Goal: Contribute content: Add original content to the website for others to see

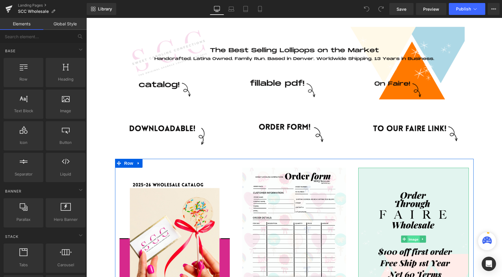
click at [411, 240] on span "Image" at bounding box center [414, 239] width 13 height 7
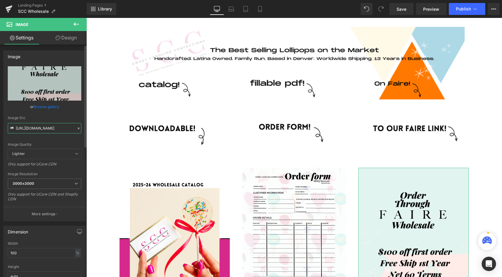
click at [41, 129] on input "https://cdn.shopify.com/s/files/1/0001/8143/6447/files/Copy_of_USE_THIS-WHOLESA…" at bounding box center [44, 128] width 73 height 10
paste input "1.png?v=1758586369"
type input "https://cdn.shopify.com/s/files/1/0001/8143/6447/files/Copy_of_USE_THIS-WHOLESA…"
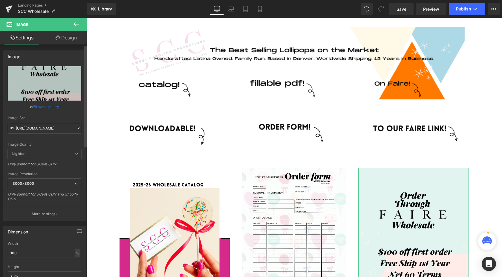
scroll to position [0, 161]
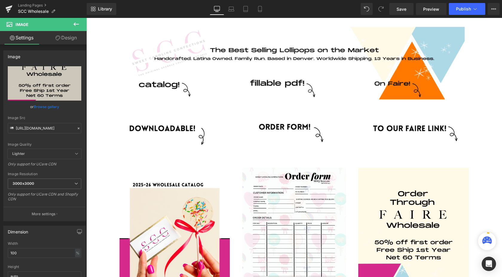
click at [99, 165] on div "Image Row Row Row Image Row Image Row Image Row Image Image Image Row Image Ima…" at bounding box center [294, 263] width 416 height 490
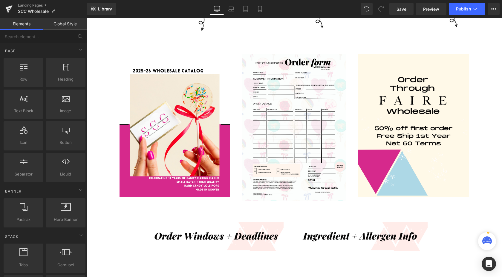
scroll to position [122, 0]
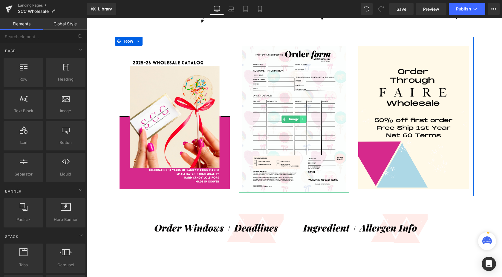
click at [304, 119] on icon at bounding box center [303, 119] width 3 height 4
click at [306, 120] on icon at bounding box center [306, 118] width 3 height 3
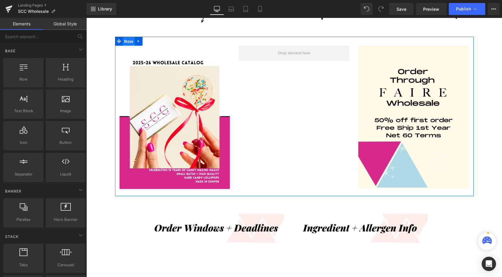
click at [128, 42] on span "Row" at bounding box center [129, 41] width 12 height 9
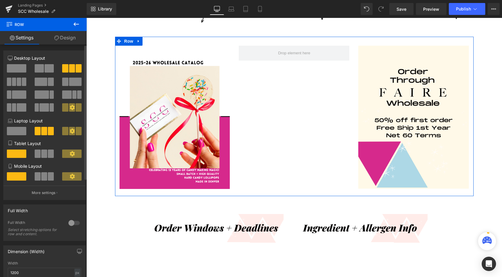
click at [45, 68] on span at bounding box center [49, 68] width 9 height 8
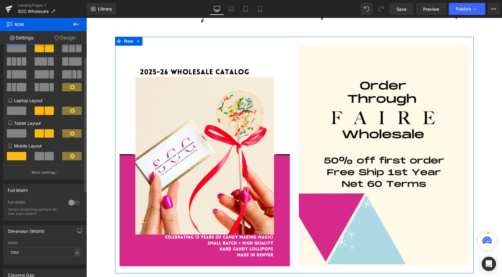
scroll to position [21, 0]
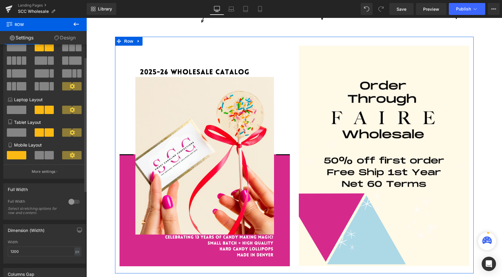
click at [70, 204] on div at bounding box center [74, 202] width 14 height 10
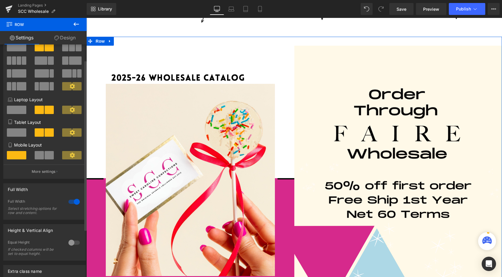
click at [70, 203] on div at bounding box center [74, 202] width 14 height 10
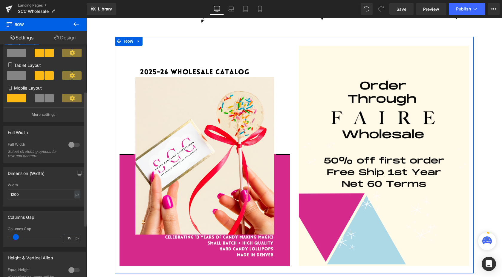
scroll to position [81, 0]
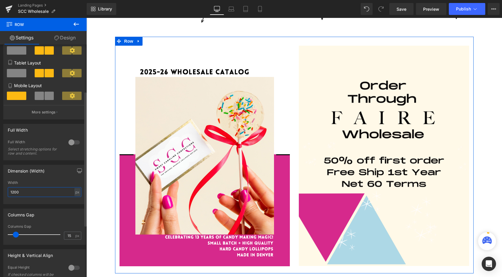
click at [63, 195] on input "1200" at bounding box center [44, 192] width 73 height 10
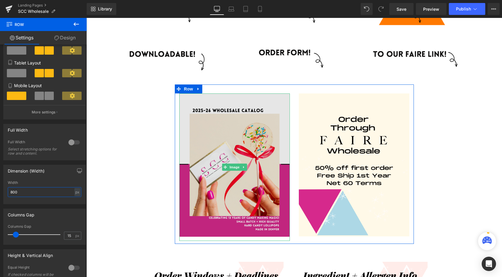
scroll to position [40, 0]
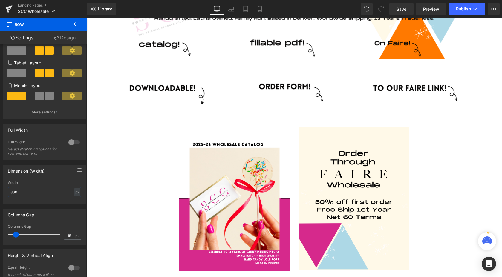
type input "800"
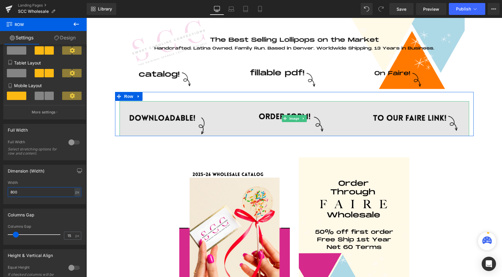
scroll to position [0, 0]
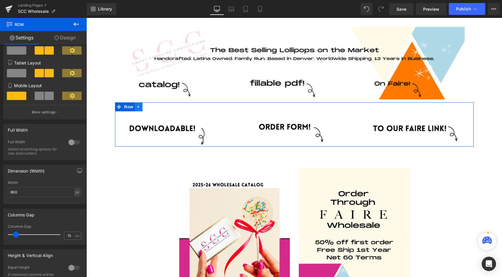
click at [140, 106] on icon at bounding box center [139, 107] width 4 height 4
click at [155, 107] on icon at bounding box center [154, 107] width 4 height 4
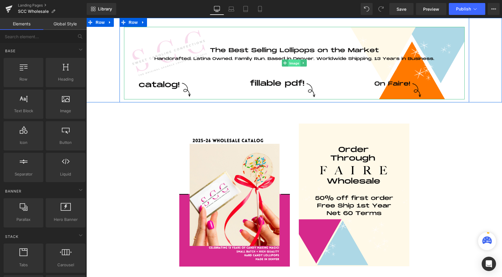
click at [292, 64] on span "Image" at bounding box center [294, 63] width 13 height 7
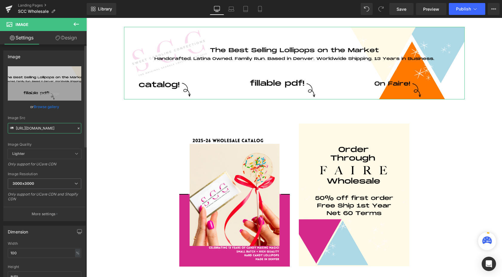
click at [43, 125] on input "https://cdn.shopify.com/s/files/1/0001/8143/6447/files/Copy_of_USE_THIS-WHOLESA…" at bounding box center [44, 128] width 73 height 10
paste input "1_9df50793-3afe-4263-b4a0-a88dbccfa681.png?v=1758586609"
type input "https://cdn.shopify.com/s/files/1/0001/8143/6447/files/Copy_of_USE_THIS-WHOLESA…"
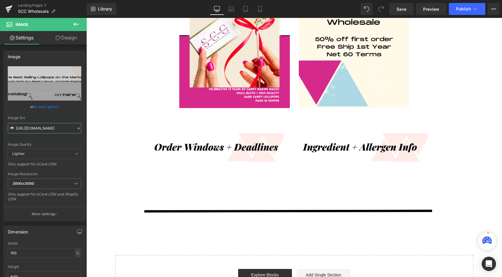
scroll to position [160, 0]
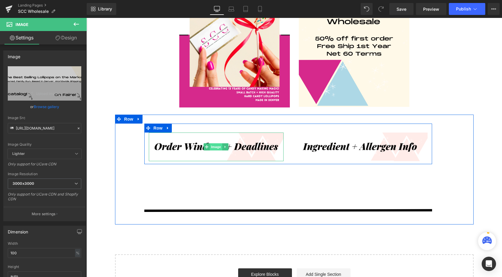
click at [215, 147] on span "Image" at bounding box center [216, 146] width 13 height 7
click at [217, 148] on span "Image" at bounding box center [216, 146] width 13 height 7
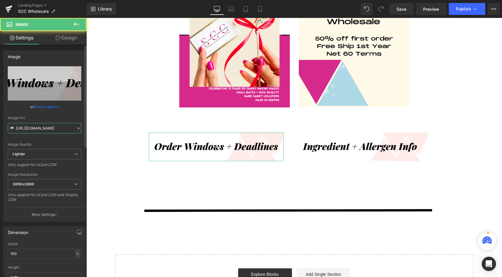
click at [51, 128] on input "https://ucarecdn.com/d45c47ad-cedc-41b6-8875-7322236ea7ae/-/format/auto/-/previ…" at bounding box center [44, 128] width 73 height 10
paste input "cdn.shopify.com/s/files/1/0001/8143/6447/files/3_e965d901-2dd6-43f7-a250-2f19a9…"
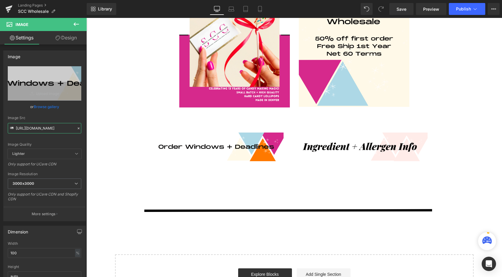
type input "[URL][DOMAIN_NAME]"
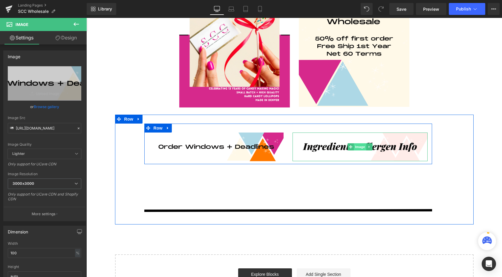
click at [357, 147] on span "Image" at bounding box center [360, 146] width 13 height 7
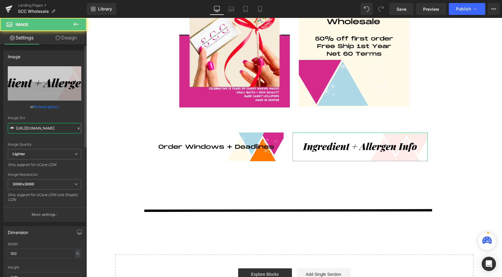
click at [34, 132] on input "https://ucarecdn.com/89214936-c43c-498a-8cac-b2fb6195091b/-/format/auto/-/previ…" at bounding box center [44, 128] width 73 height 10
paste input "cdn.shopify.com/s/files/1/0001/8143/6447/files/4_14885b77-7741-46cf-bdcc-36b955…"
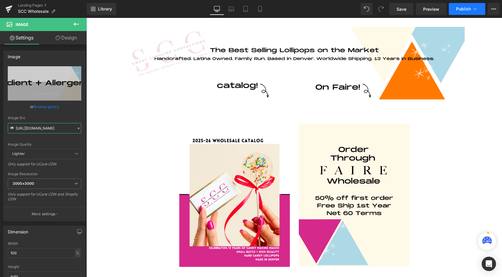
type input "[URL][DOMAIN_NAME]"
click at [463, 6] on button "Publish" at bounding box center [467, 9] width 36 height 12
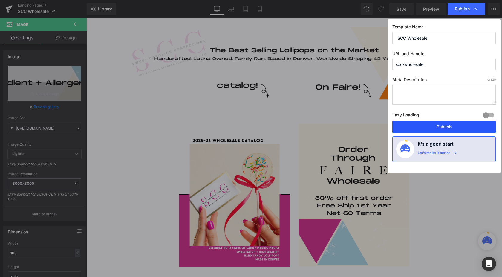
click at [421, 126] on button "Publish" at bounding box center [443, 127] width 103 height 12
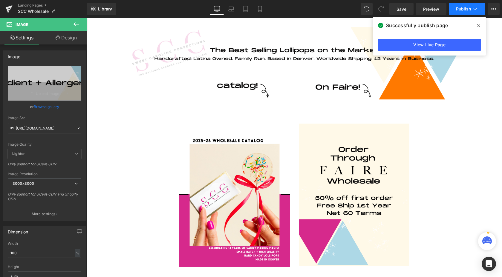
click at [462, 9] on span "Publish" at bounding box center [463, 9] width 15 height 5
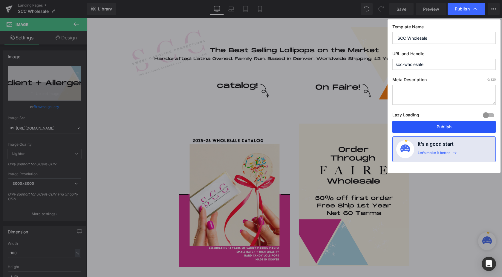
click at [435, 127] on button "Publish" at bounding box center [443, 127] width 103 height 12
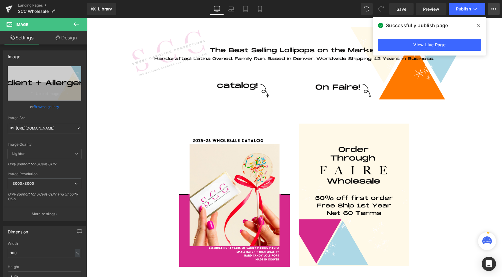
click at [496, 9] on button "View Live Page View with current Template Save Template to Library Schedule Pub…" at bounding box center [494, 9] width 12 height 12
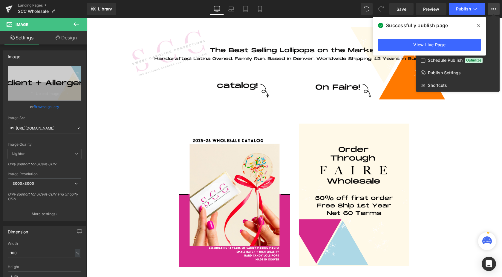
click at [477, 26] on icon at bounding box center [478, 25] width 3 height 5
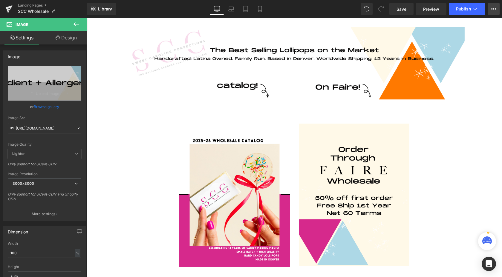
click at [491, 10] on icon at bounding box center [493, 9] width 5 height 5
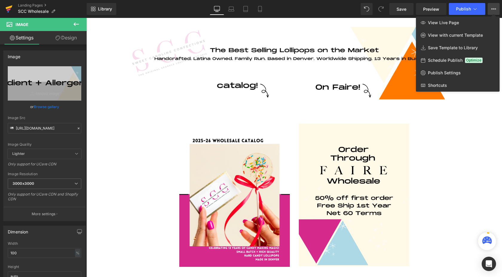
click at [9, 7] on icon at bounding box center [9, 7] width 7 height 4
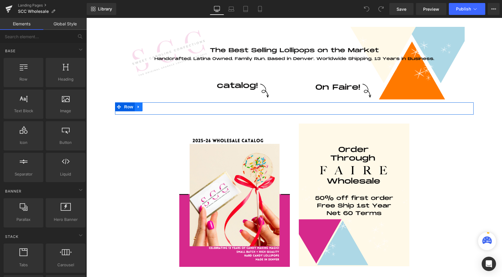
click at [139, 107] on icon at bounding box center [138, 106] width 1 height 3
click at [154, 106] on icon at bounding box center [154, 107] width 4 height 4
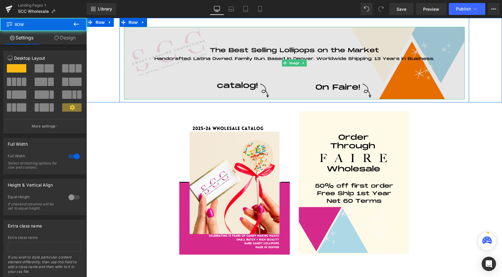
drag, startPoint x: 285, startPoint y: 102, endPoint x: 286, endPoint y: 97, distance: 4.5
click at [286, 97] on div "Image Row Row Row" at bounding box center [294, 60] width 416 height 85
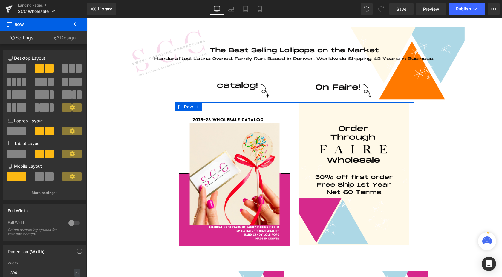
drag, startPoint x: 286, startPoint y: 110, endPoint x: 286, endPoint y: 102, distance: 8.7
click at [286, 102] on div "Image Row Row Row Image Image Row Image Image Row Image Row Select your layout" at bounding box center [294, 230] width 416 height 424
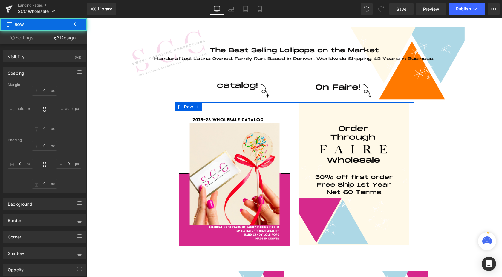
type input "0"
type input "1"
type input "0"
type input "10"
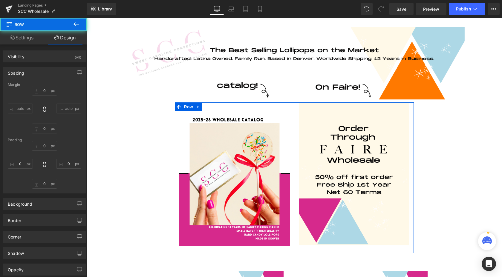
type input "0"
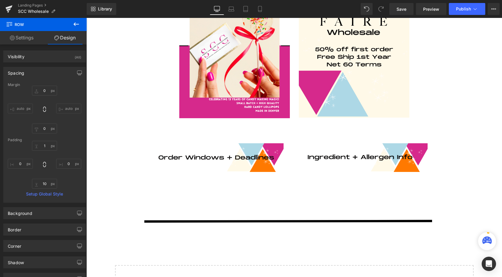
scroll to position [135, 0]
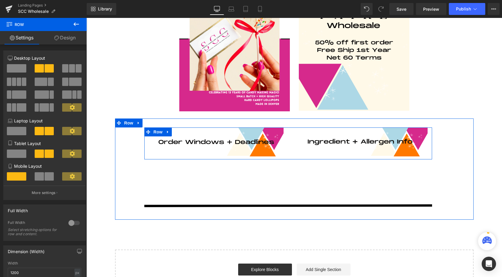
drag, startPoint x: 297, startPoint y: 135, endPoint x: 298, endPoint y: 127, distance: 8.7
click at [298, 127] on div "Image Image Row Image Row" at bounding box center [294, 170] width 359 height 102
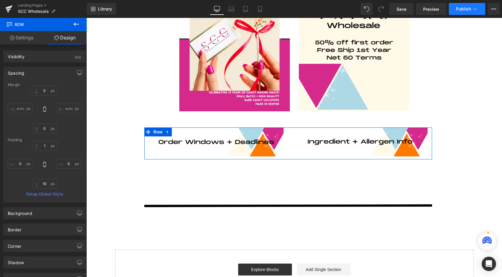
click at [459, 10] on span "Publish" at bounding box center [463, 9] width 15 height 5
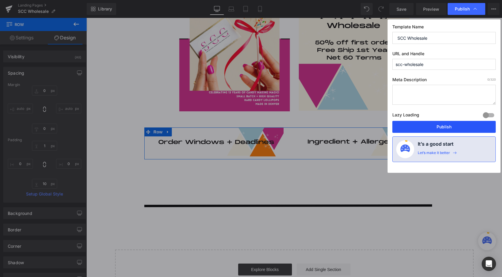
click at [424, 131] on button "Publish" at bounding box center [443, 127] width 103 height 12
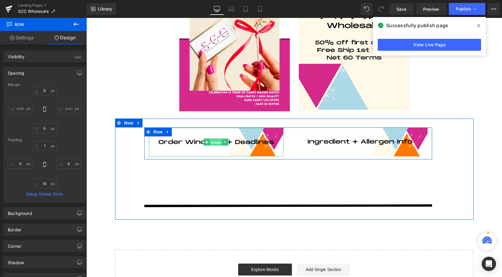
click at [214, 143] on span "Image" at bounding box center [216, 142] width 13 height 7
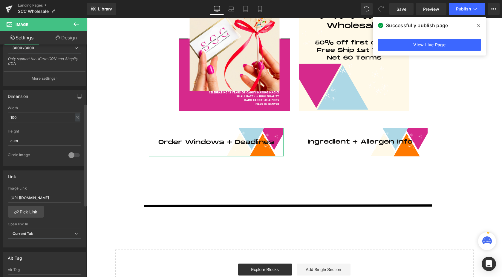
scroll to position [141, 0]
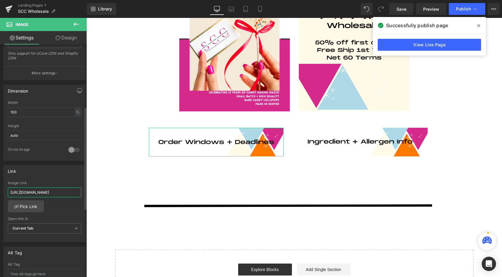
click at [42, 192] on input "[URL][DOMAIN_NAME]" at bounding box center [44, 193] width 73 height 10
paste input "cl/fi/4ltqxc9qsmjld4pbehfe9/ORDER-DEADLINES.pdf?rlkey=k9cikj6cqfnofgivb4dvzdawz&"
type input "[URL][DOMAIN_NAME]"
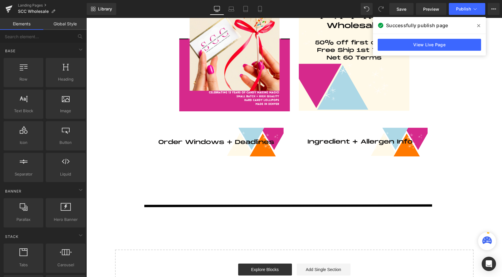
scroll to position [0, 0]
click at [104, 194] on div "Image Row Row Row Image Image Row Image Image Row Image Row Select your layout" at bounding box center [294, 91] width 416 height 416
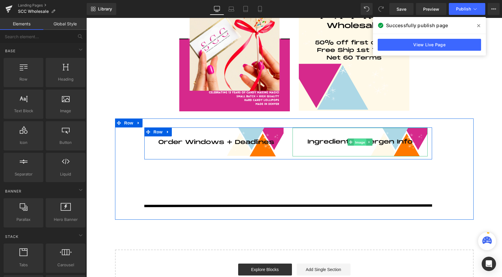
click at [359, 141] on span "Image" at bounding box center [360, 142] width 13 height 7
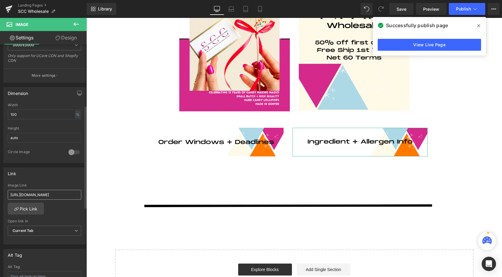
scroll to position [139, 0]
click at [30, 195] on input "[URL][DOMAIN_NAME]" at bounding box center [44, 195] width 73 height 10
paste input "cl/fi/x9tksedl4f8sm9h0oyn55/Nutritional-Allergens.png?rlkey=4satoz7ee9khe8r5v05…"
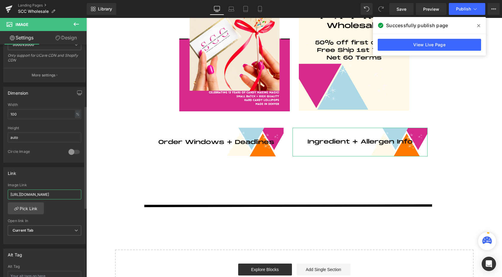
scroll to position [0, 148]
type input "[URL][DOMAIN_NAME]"
click at [75, 215] on div "[URL][DOMAIN_NAME] Image Link [URL][DOMAIN_NAME] Pick Link Current Tab New Tab …" at bounding box center [45, 213] width 82 height 61
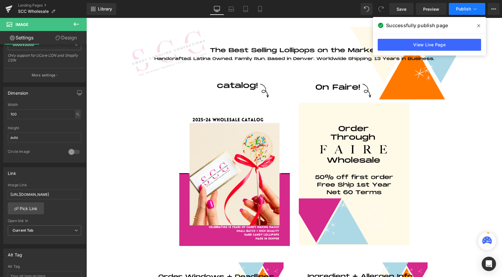
click at [465, 7] on span "Publish" at bounding box center [463, 9] width 15 height 5
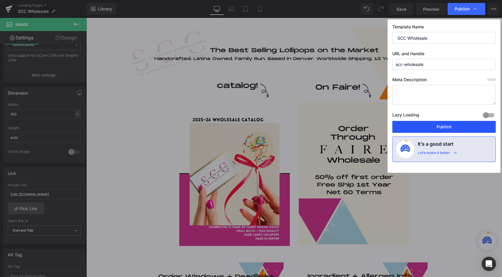
click at [444, 124] on button "Publish" at bounding box center [443, 127] width 103 height 12
